Goal: Find specific page/section: Find specific page/section

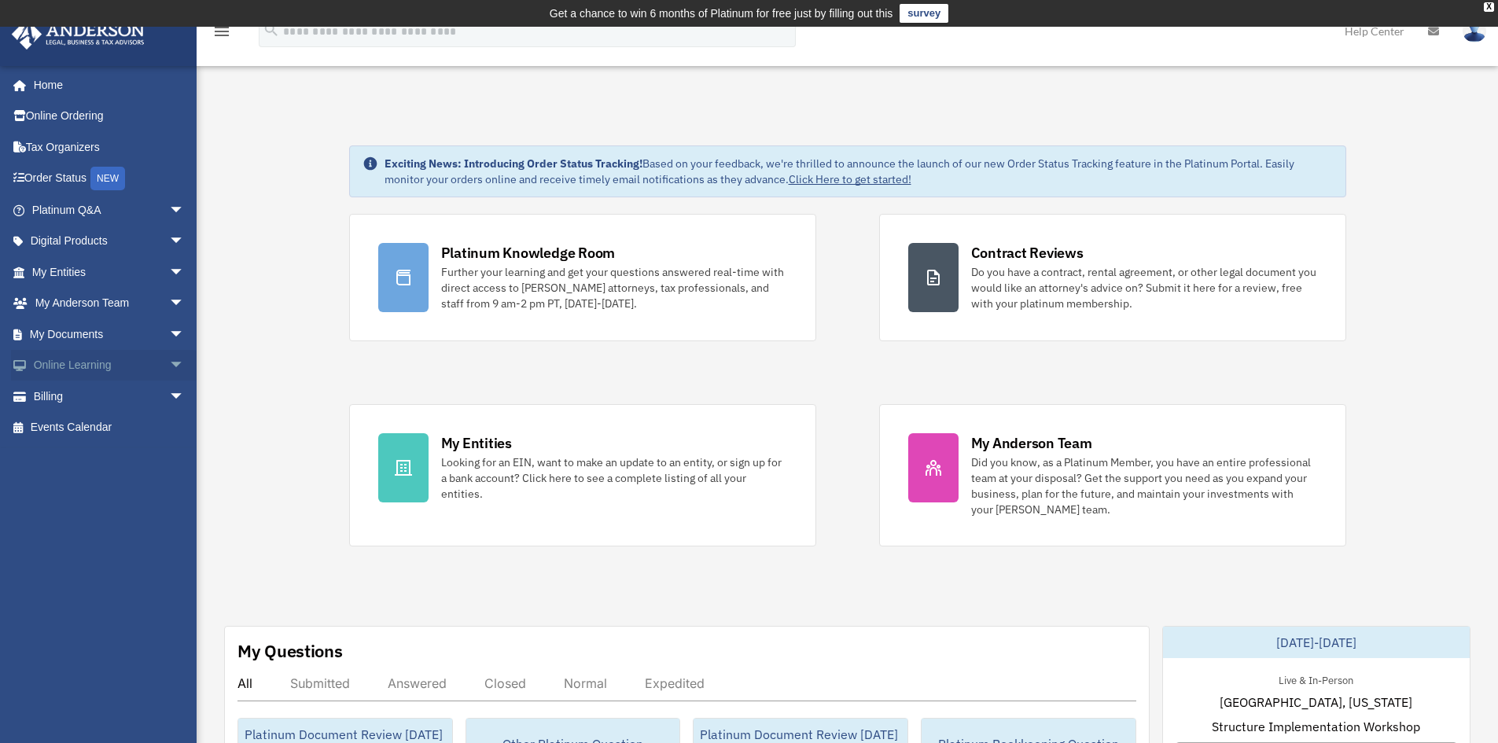
click at [169, 361] on span "arrow_drop_down" at bounding box center [184, 366] width 31 height 32
click at [169, 361] on span "arrow_drop_up" at bounding box center [184, 366] width 31 height 32
click at [169, 332] on span "arrow_drop_down" at bounding box center [184, 335] width 31 height 32
click at [169, 332] on span "arrow_drop_up" at bounding box center [184, 335] width 31 height 32
click at [169, 301] on span "arrow_drop_down" at bounding box center [184, 304] width 31 height 32
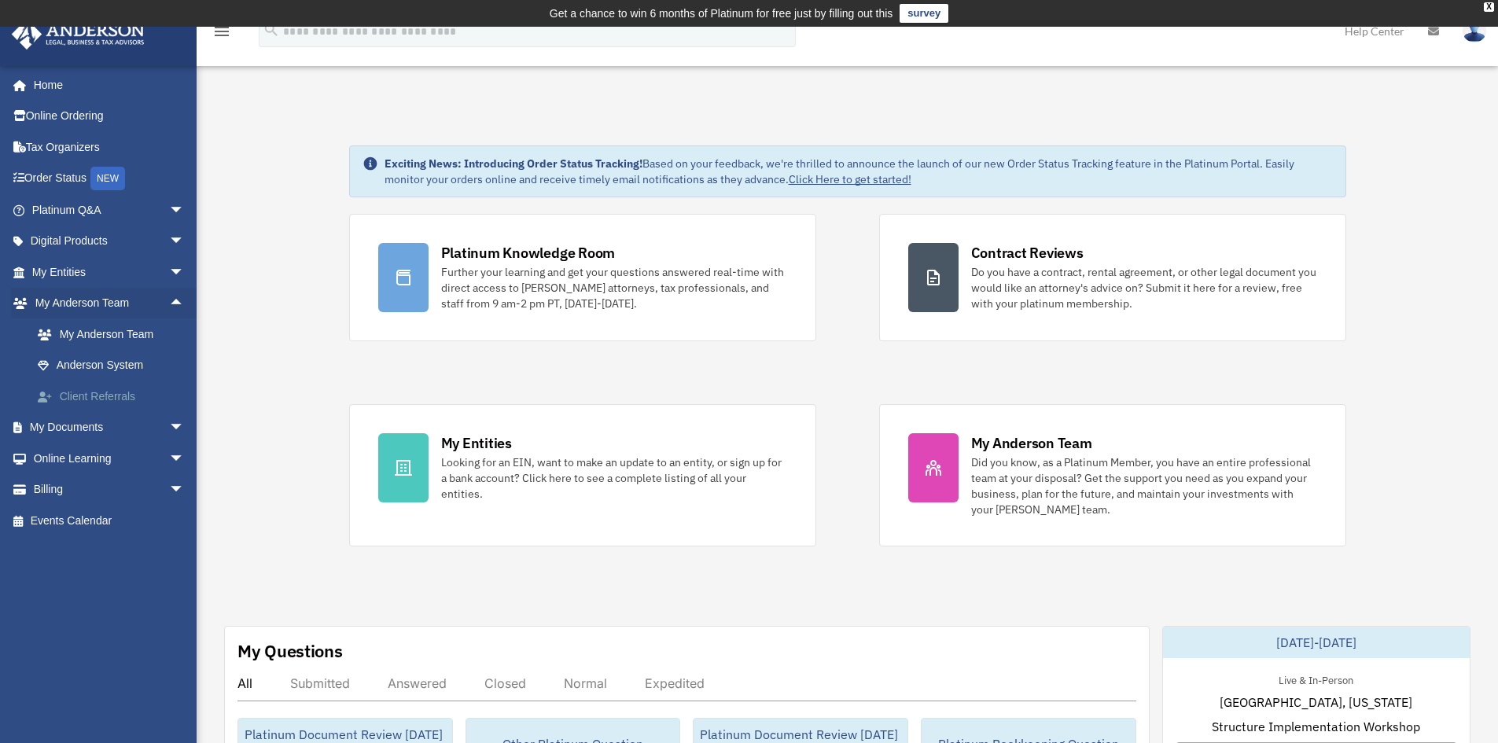
click at [108, 394] on link "Client Referrals" at bounding box center [115, 396] width 186 height 31
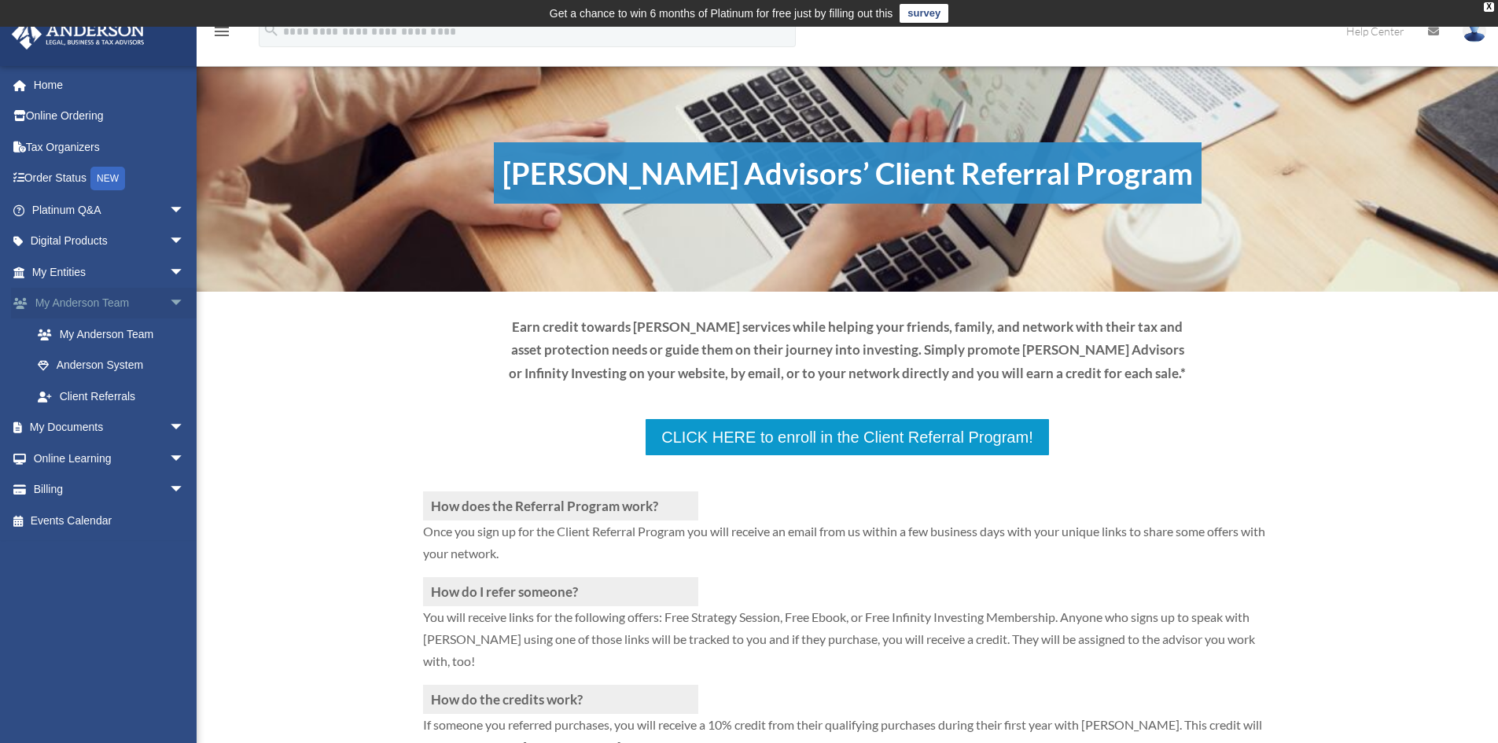
click at [169, 297] on span "arrow_drop_down" at bounding box center [184, 304] width 31 height 32
click at [171, 272] on span "arrow_drop_down" at bounding box center [184, 272] width 31 height 32
click at [169, 267] on span "arrow_drop_up" at bounding box center [184, 272] width 31 height 32
click at [169, 241] on span "arrow_drop_down" at bounding box center [184, 242] width 31 height 32
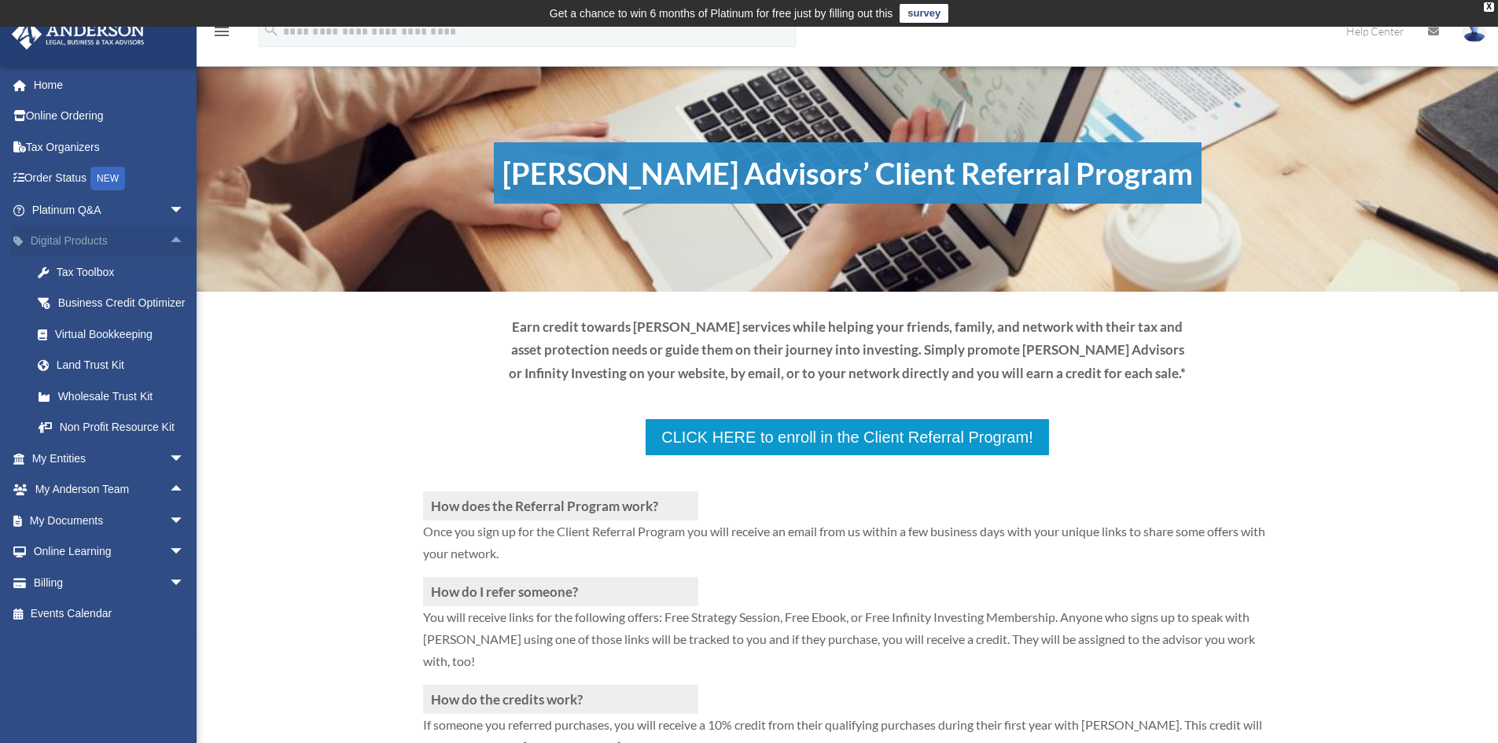
click at [169, 234] on span "arrow_drop_up" at bounding box center [184, 242] width 31 height 32
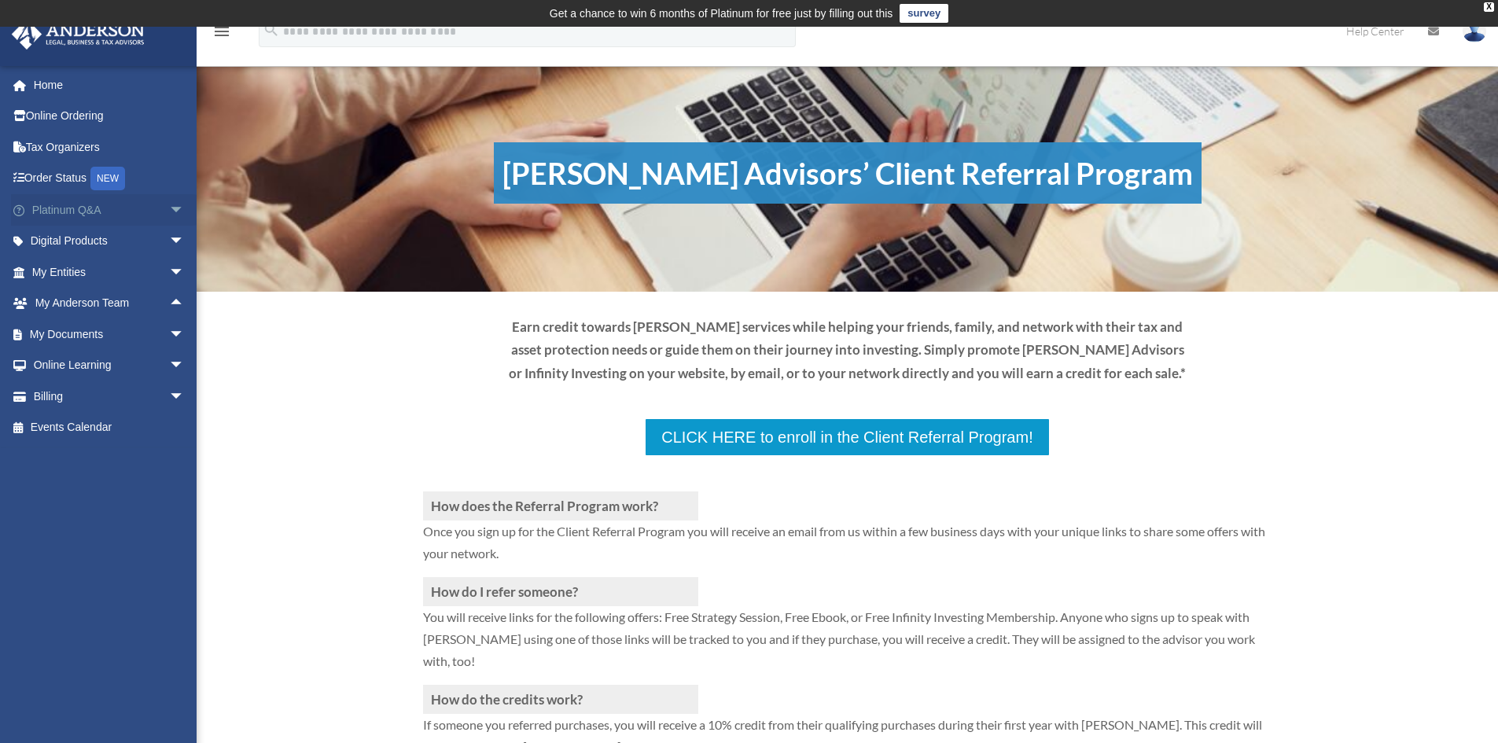
click at [169, 207] on span "arrow_drop_down" at bounding box center [184, 210] width 31 height 32
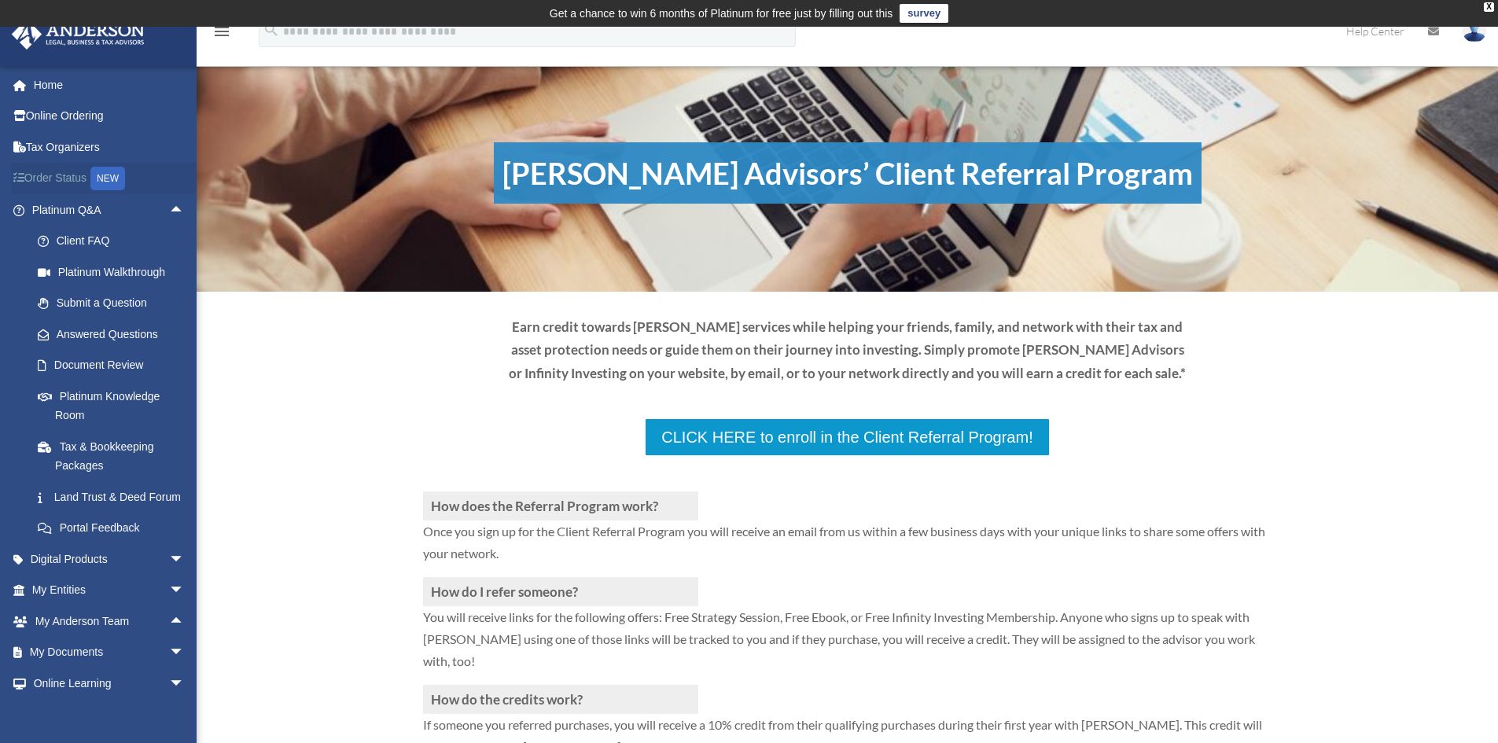
click at [168, 193] on link "Order Status NEW" at bounding box center [109, 179] width 197 height 32
